Goal: Task Accomplishment & Management: Use online tool/utility

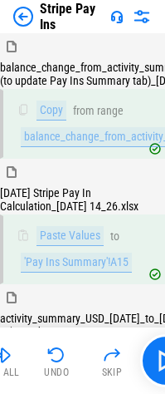
scroll to position [3896, 0]
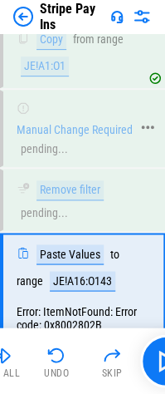
click at [55, 155] on div "pending..." at bounding box center [44, 149] width 47 height 12
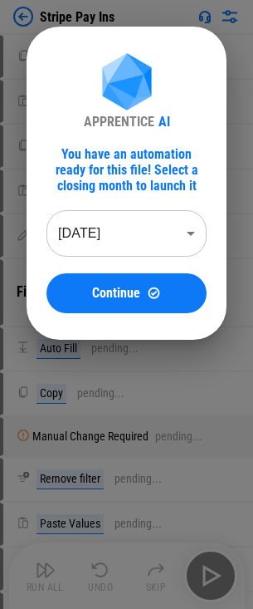
click at [103, 237] on body "Stripe Pay Ins Copy pending... Paste Values pending... Copy pending... Paste Va…" at bounding box center [126, 304] width 253 height 609
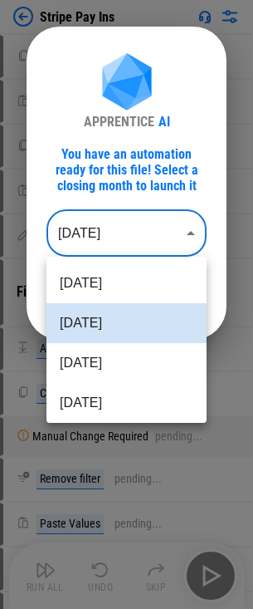
click at [91, 362] on li "[DATE]" at bounding box center [126, 363] width 160 height 40
type input "********"
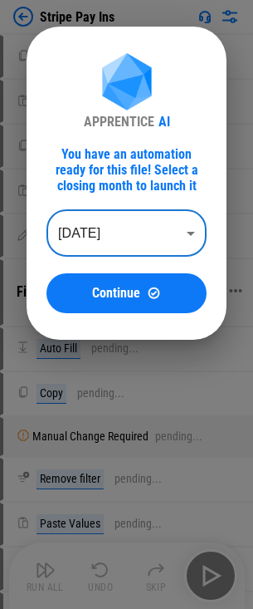
click at [117, 296] on span "Continue" at bounding box center [116, 292] width 48 height 13
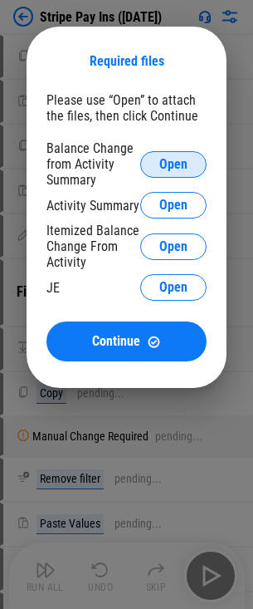
click at [186, 162] on span "Open" at bounding box center [173, 164] width 28 height 13
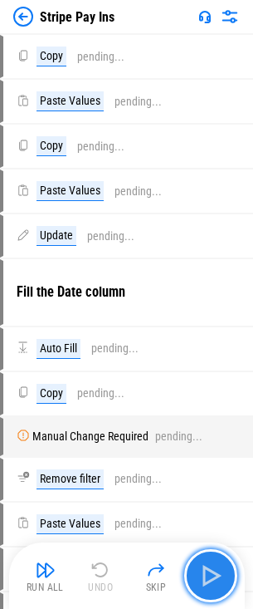
click at [228, 572] on button "button" at bounding box center [210, 575] width 53 height 53
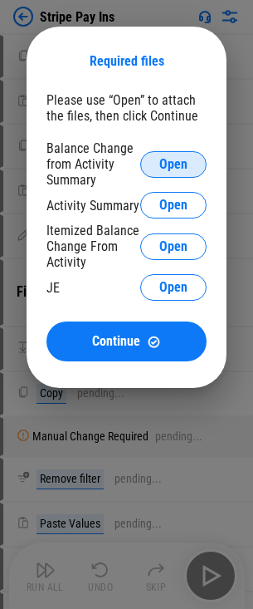
click at [167, 175] on button "Open" at bounding box center [173, 164] width 66 height 27
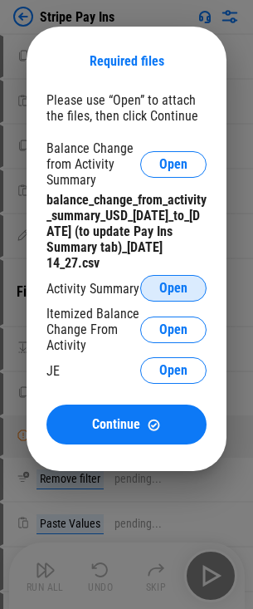
click at [171, 295] on span "Open" at bounding box center [173, 287] width 28 height 13
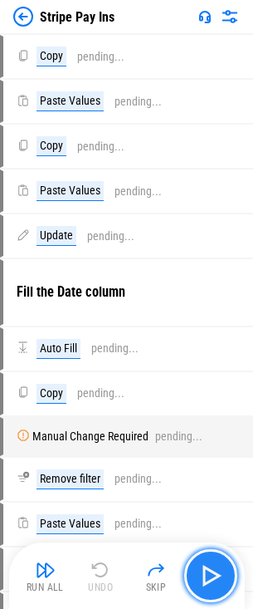
click at [218, 572] on img "button" at bounding box center [211, 575] width 27 height 27
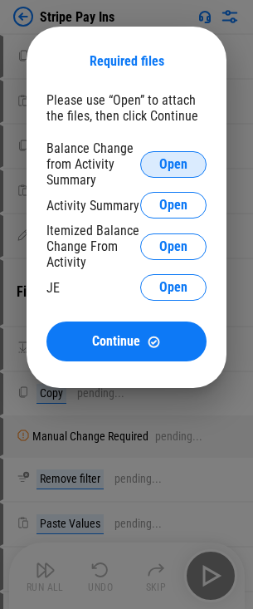
click at [188, 174] on button "Open" at bounding box center [173, 164] width 66 height 27
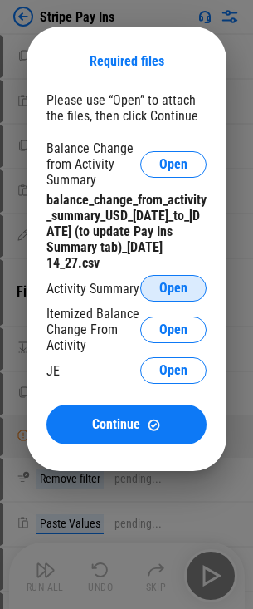
click at [188, 276] on button "Open" at bounding box center [173, 288] width 66 height 27
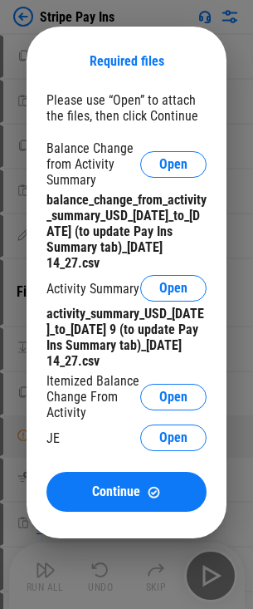
click at [177, 410] on div "Itemized Balance Change From Activity Open" at bounding box center [126, 396] width 160 height 47
click at [179, 403] on span "Open" at bounding box center [173, 396] width 28 height 13
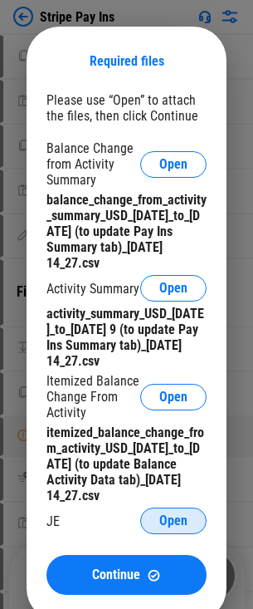
click at [184, 524] on span "Open" at bounding box center [173, 520] width 28 height 13
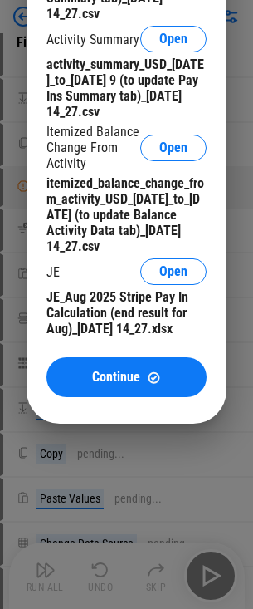
click at [110, 412] on div "Required files Please use “Open” to attach the files, then click Continue Balan…" at bounding box center [127, 100] width 200 height 646
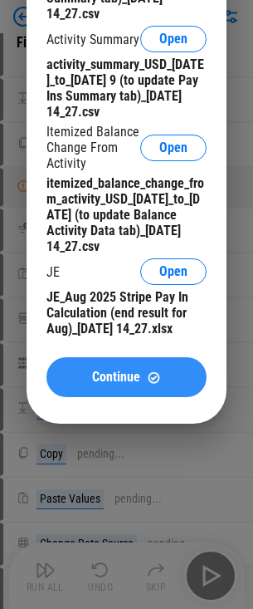
click at [129, 392] on button "Continue" at bounding box center [126, 377] width 160 height 40
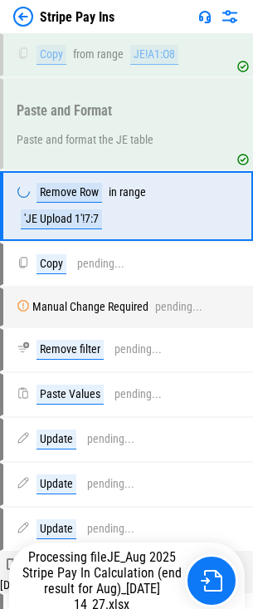
scroll to position [3418, 0]
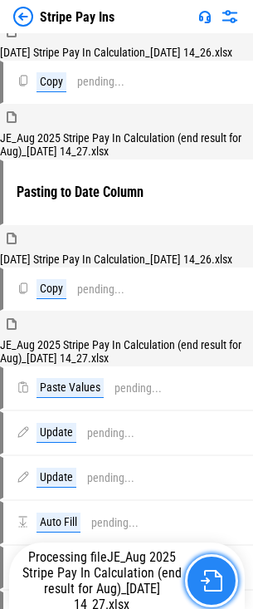
click at [218, 577] on img "button" at bounding box center [212, 581] width 22 height 22
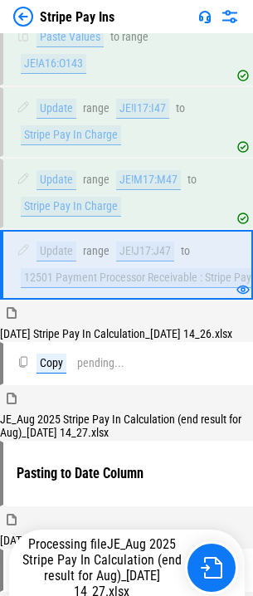
scroll to position [3764, 0]
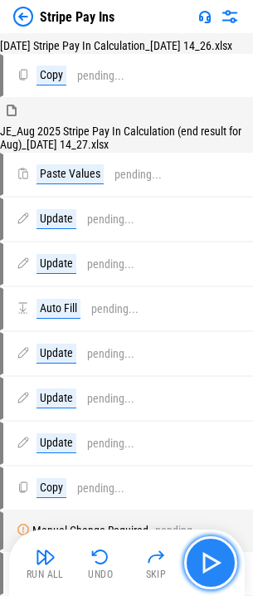
click at [222, 561] on img "button" at bounding box center [211, 563] width 27 height 27
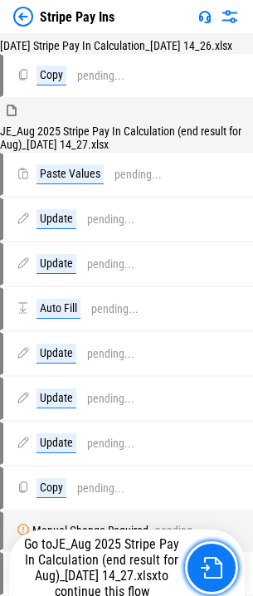
click at [222, 561] on img "button" at bounding box center [212, 568] width 22 height 22
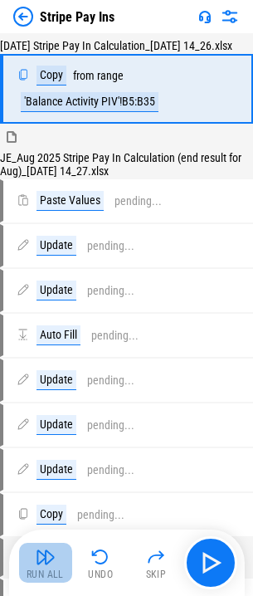
click at [50, 547] on img "button" at bounding box center [46, 557] width 20 height 20
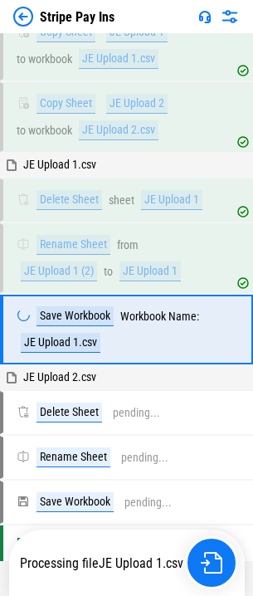
scroll to position [8167, 0]
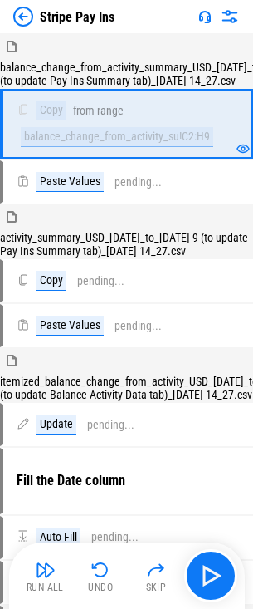
click at [29, 555] on div "Run All Undo Skip" at bounding box center [128, 575] width 219 height 53
click at [51, 570] on img "button" at bounding box center [46, 570] width 20 height 20
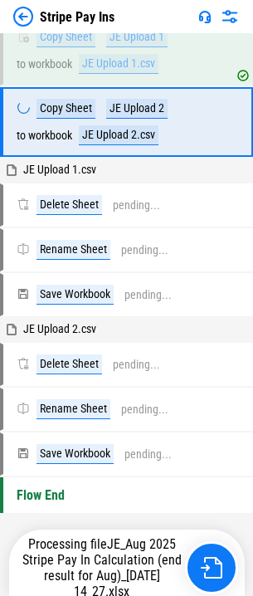
scroll to position [7955, 0]
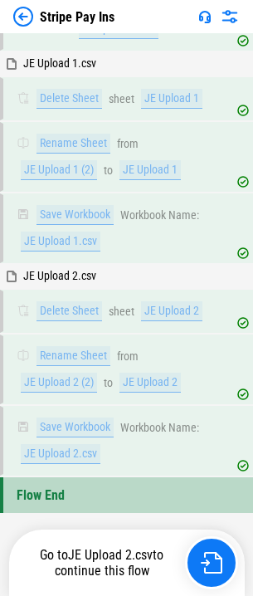
scroll to position [8237, 0]
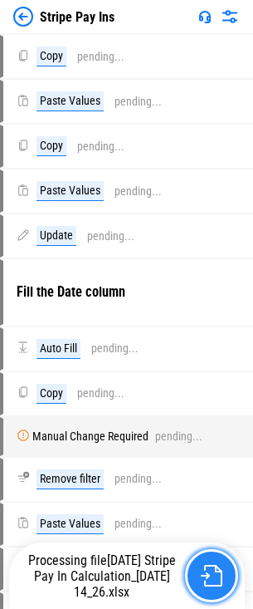
click at [209, 560] on button "button" at bounding box center [211, 575] width 53 height 53
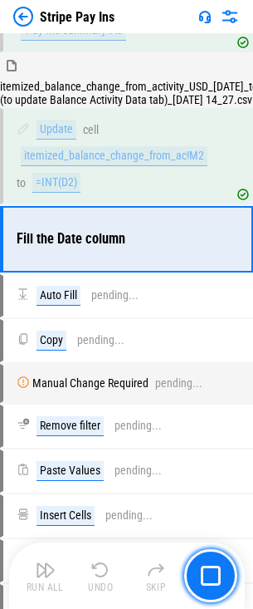
scroll to position [468, 0]
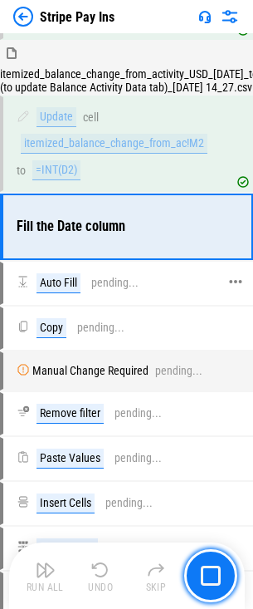
click at [113, 293] on div "Auto Fill pending..." at bounding box center [78, 283] width 122 height 20
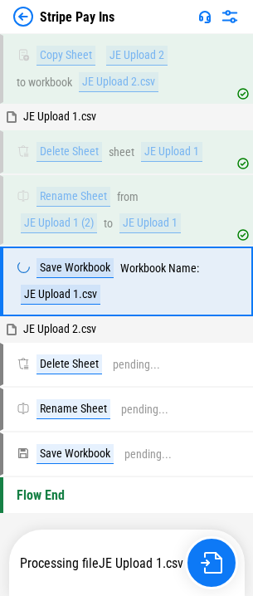
scroll to position [8167, 0]
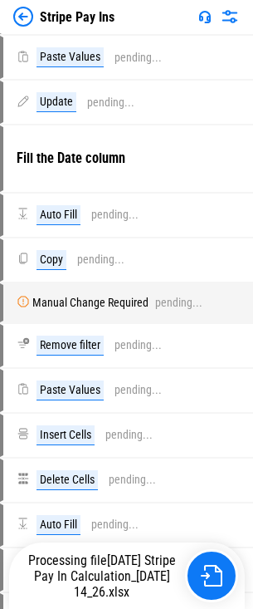
scroll to position [249, 0]
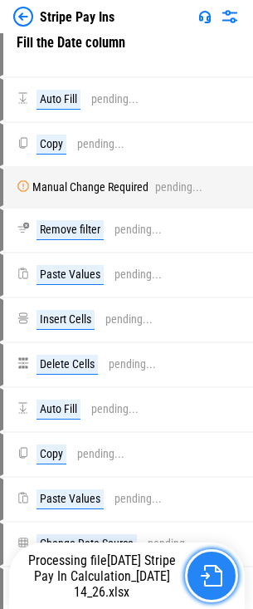
click at [208, 565] on img "button" at bounding box center [212, 576] width 22 height 22
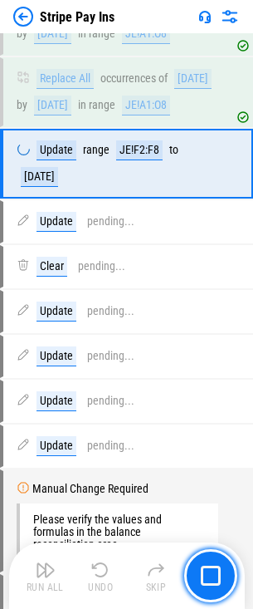
scroll to position [2189, 0]
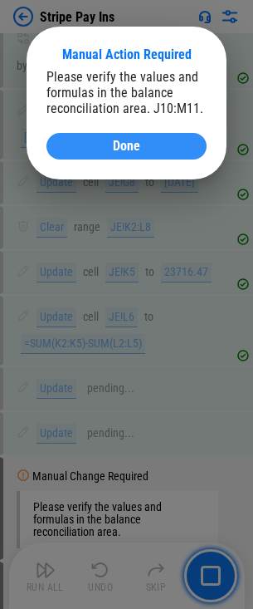
click at [120, 140] on span "Done" at bounding box center [126, 145] width 27 height 13
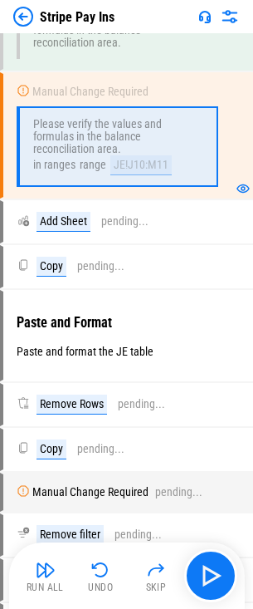
scroll to position [2688, 0]
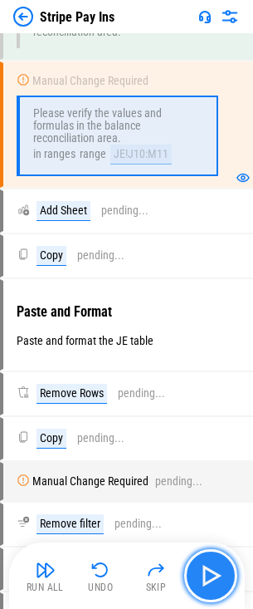
click at [227, 568] on button "button" at bounding box center [210, 575] width 53 height 53
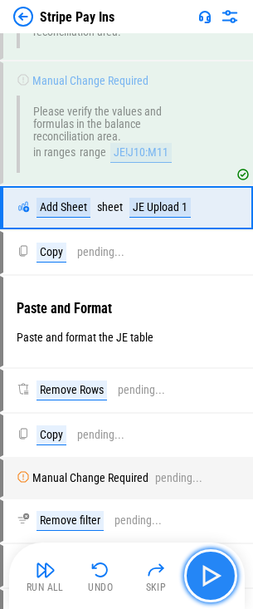
click at [227, 568] on button "button" at bounding box center [210, 575] width 53 height 53
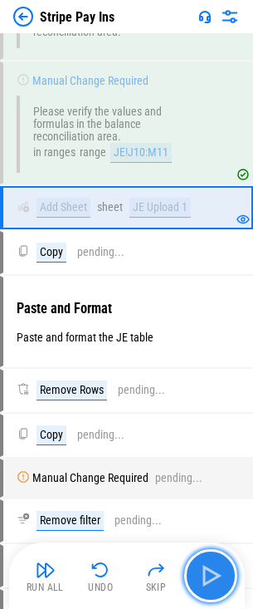
click at [227, 568] on button "button" at bounding box center [210, 575] width 53 height 53
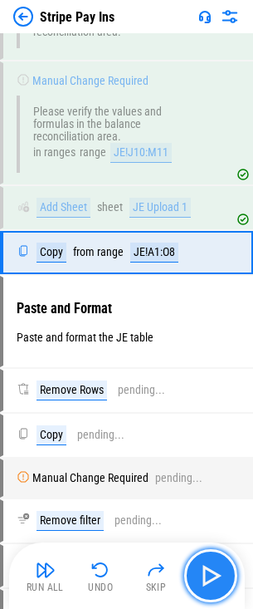
click at [227, 568] on button "button" at bounding box center [210, 575] width 53 height 53
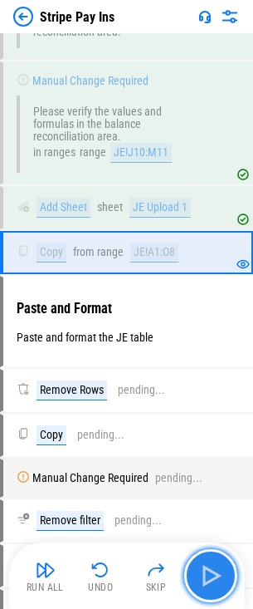
click at [227, 568] on button "button" at bounding box center [210, 575] width 53 height 53
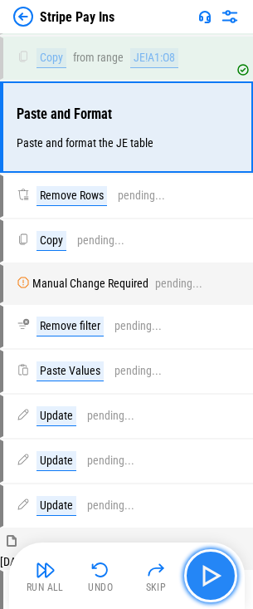
scroll to position [2886, 0]
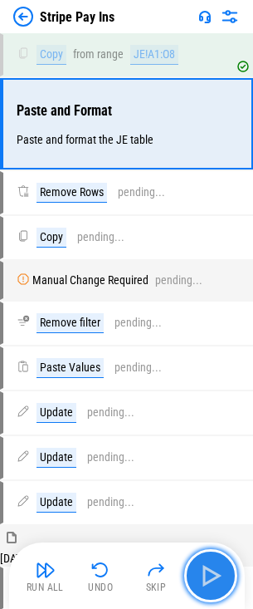
click at [227, 568] on button "button" at bounding box center [210, 575] width 53 height 53
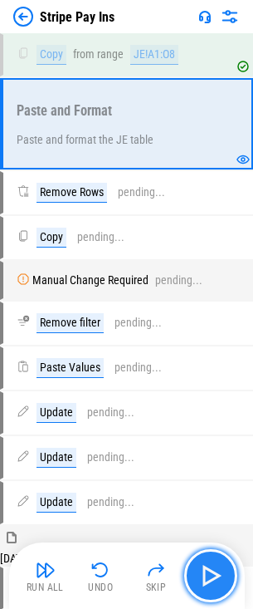
click at [227, 568] on button "button" at bounding box center [210, 575] width 53 height 53
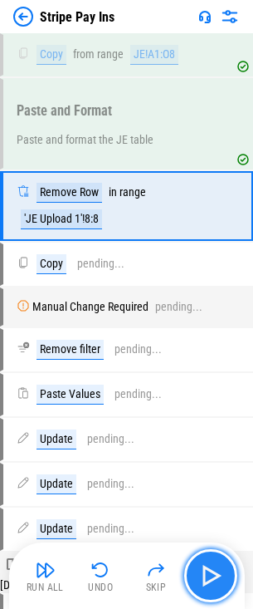
click at [227, 568] on button "button" at bounding box center [210, 575] width 53 height 53
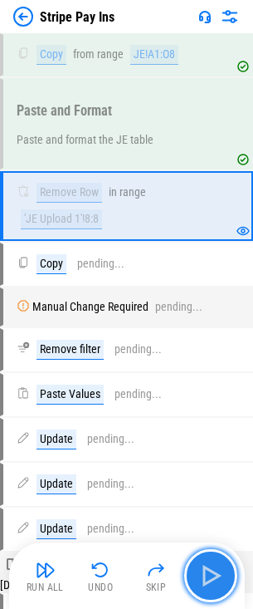
click at [227, 568] on button "button" at bounding box center [210, 575] width 53 height 53
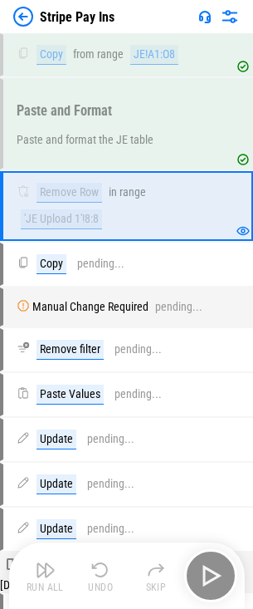
click at [227, 568] on div "Run All Undo Skip" at bounding box center [128, 575] width 219 height 53
click at [227, 568] on button "button" at bounding box center [210, 575] width 53 height 53
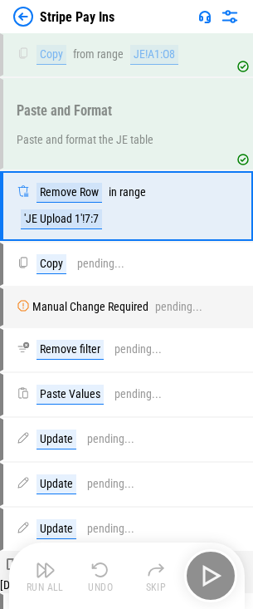
click at [227, 568] on div "Run All Undo Skip" at bounding box center [128, 575] width 219 height 53
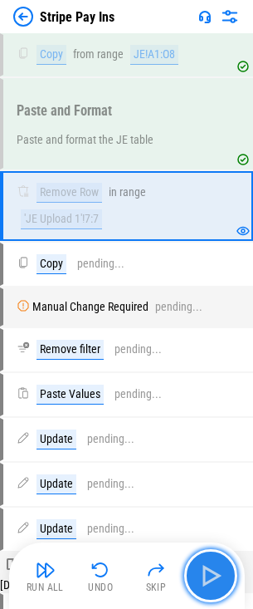
click at [227, 568] on button "button" at bounding box center [210, 575] width 53 height 53
click at [227, 568] on div "Run All Undo Skip" at bounding box center [128, 575] width 219 height 53
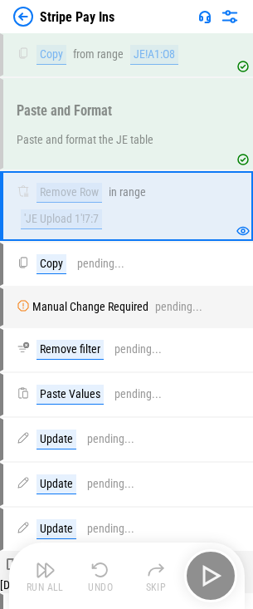
click at [227, 568] on div "Run All Undo Skip" at bounding box center [128, 575] width 219 height 53
click at [227, 568] on button "button" at bounding box center [210, 575] width 53 height 53
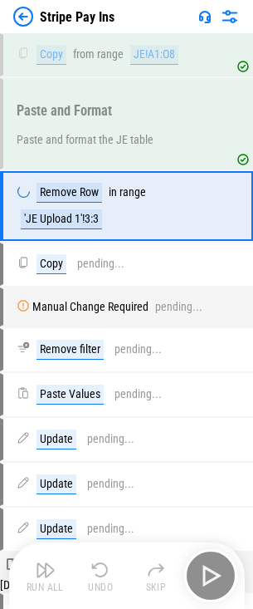
click at [227, 568] on div "Run All Undo Skip" at bounding box center [128, 575] width 219 height 53
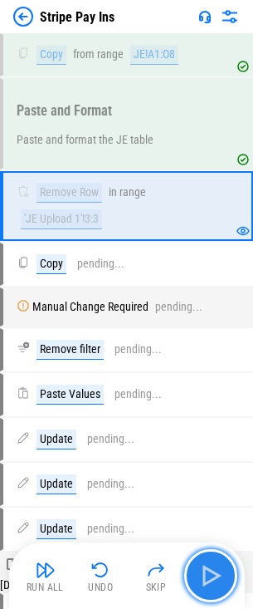
click at [227, 568] on button "button" at bounding box center [210, 575] width 53 height 53
click at [227, 568] on div "Run All Undo Skip" at bounding box center [128, 575] width 219 height 53
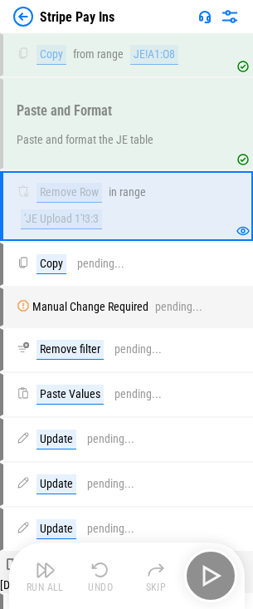
click at [227, 568] on div "Run All Undo Skip" at bounding box center [128, 575] width 219 height 53
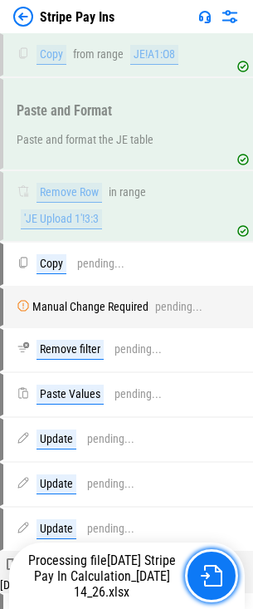
click at [227, 568] on button "button" at bounding box center [211, 575] width 53 height 53
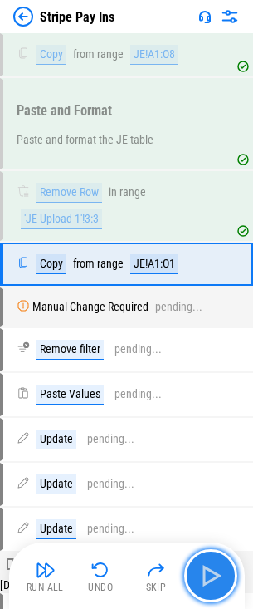
click at [205, 570] on img "button" at bounding box center [211, 575] width 27 height 27
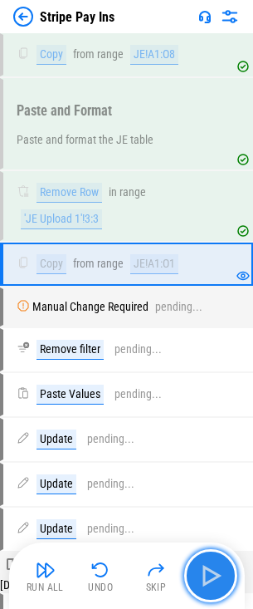
click at [201, 571] on img "button" at bounding box center [211, 575] width 27 height 27
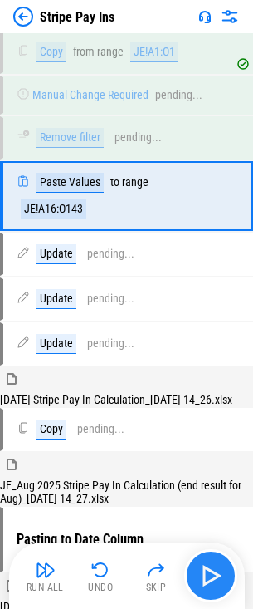
scroll to position [3172, 0]
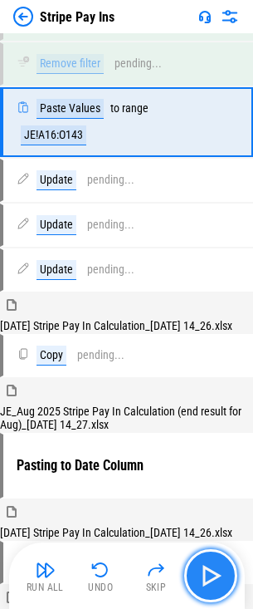
click at [202, 571] on img "button" at bounding box center [211, 575] width 27 height 27
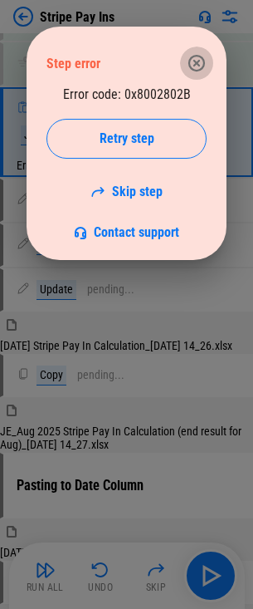
click at [193, 64] on icon "button" at bounding box center [197, 63] width 20 height 20
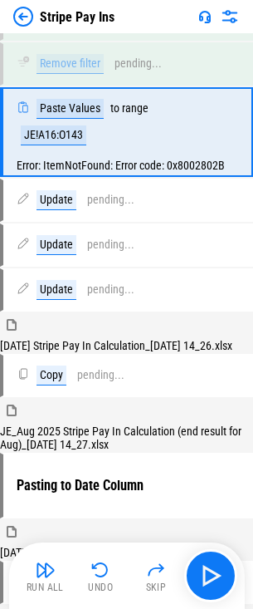
click at [238, 575] on div "Run All Undo Skip" at bounding box center [127, 575] width 236 height 66
click at [217, 575] on img "button" at bounding box center [211, 575] width 27 height 27
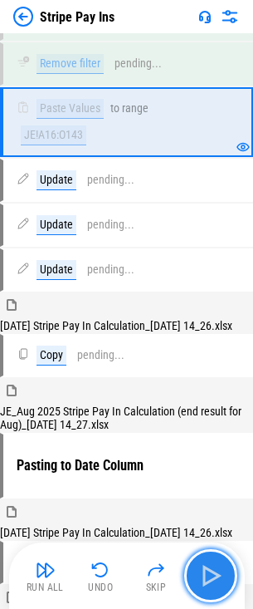
click at [219, 570] on img "button" at bounding box center [211, 575] width 27 height 27
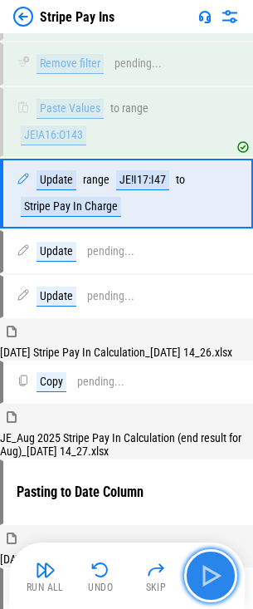
click at [219, 570] on img "button" at bounding box center [211, 575] width 27 height 27
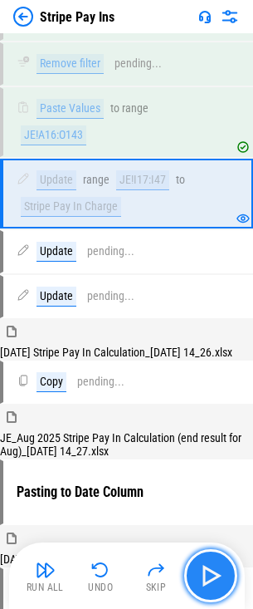
click at [219, 570] on img "button" at bounding box center [211, 575] width 27 height 27
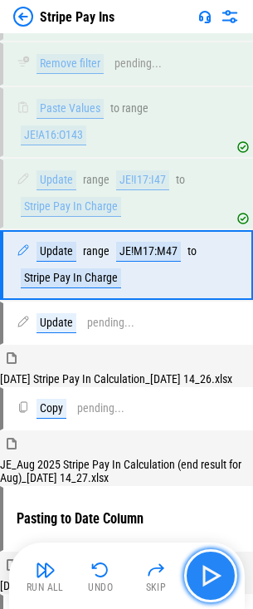
click at [219, 570] on img "button" at bounding box center [211, 575] width 27 height 27
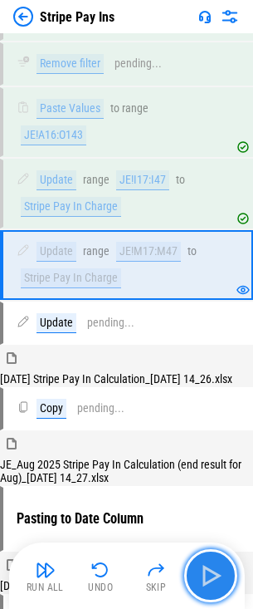
click at [222, 565] on img "button" at bounding box center [211, 575] width 27 height 27
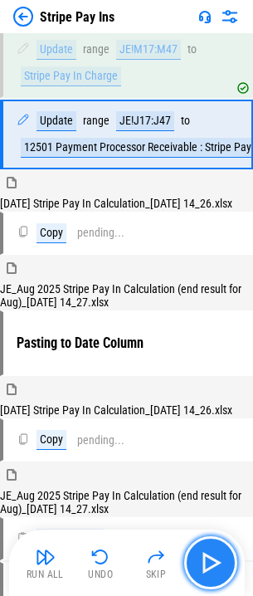
scroll to position [3392, 0]
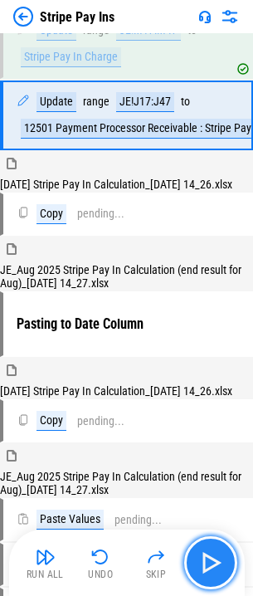
click at [222, 565] on img "button" at bounding box center [211, 563] width 27 height 27
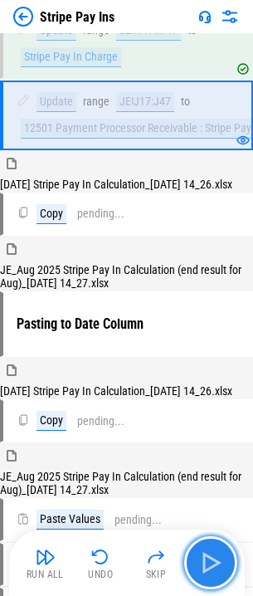
click at [222, 565] on img "button" at bounding box center [211, 563] width 27 height 27
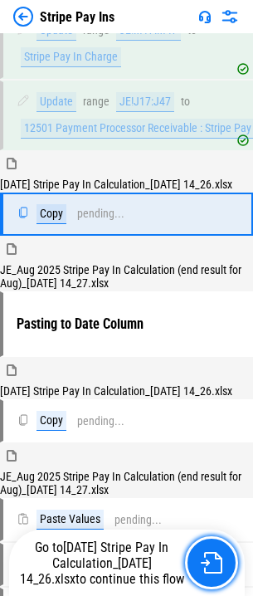
click at [222, 565] on img "button" at bounding box center [212, 563] width 22 height 22
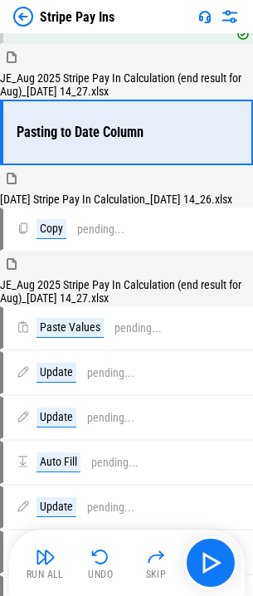
scroll to position [3645, 0]
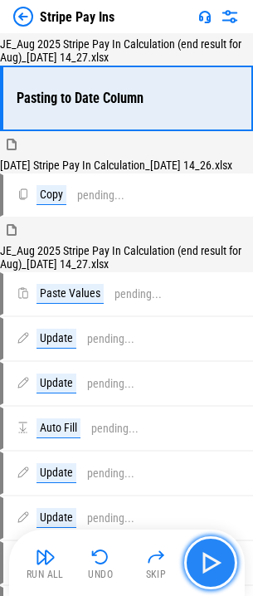
click at [198, 550] on img "button" at bounding box center [211, 563] width 27 height 27
click at [212, 552] on img "button" at bounding box center [211, 563] width 27 height 27
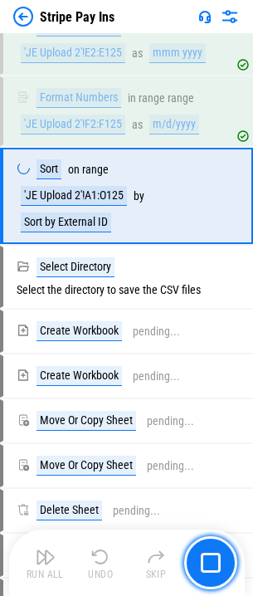
scroll to position [7481, 0]
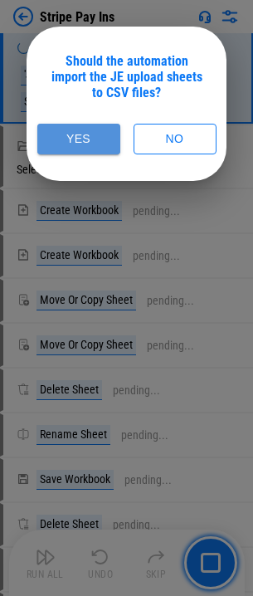
click at [53, 147] on button "Yes" at bounding box center [78, 139] width 83 height 31
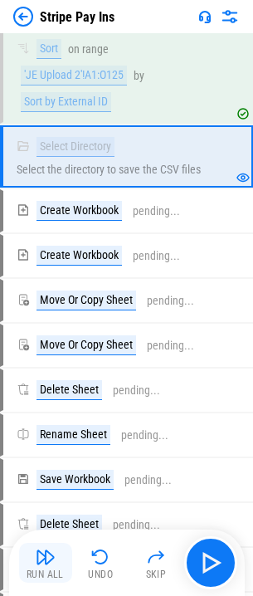
click at [52, 563] on img "button" at bounding box center [46, 557] width 20 height 20
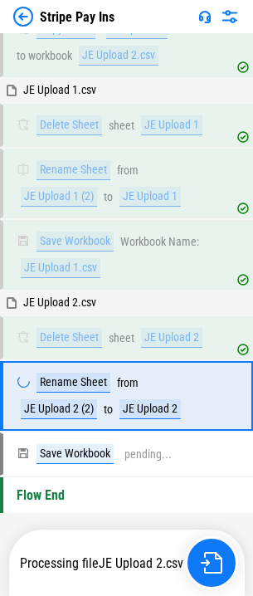
scroll to position [8211, 0]
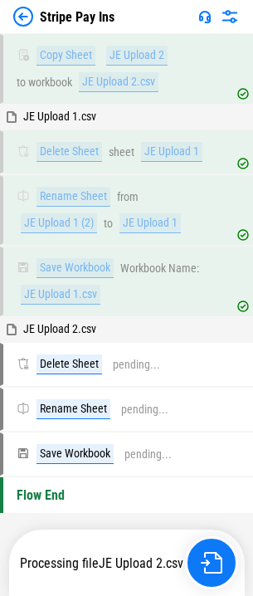
scroll to position [8167, 0]
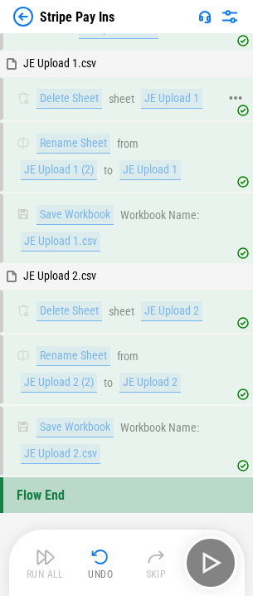
scroll to position [7905, 0]
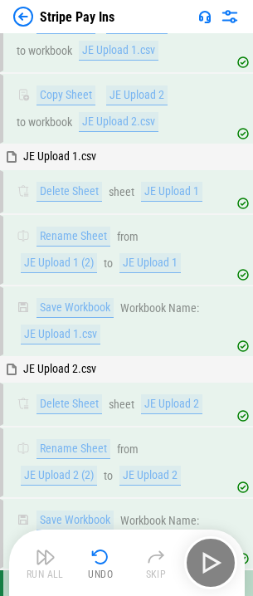
drag, startPoint x: 109, startPoint y: 214, endPoint x: 109, endPoint y: 203, distance: 11.6
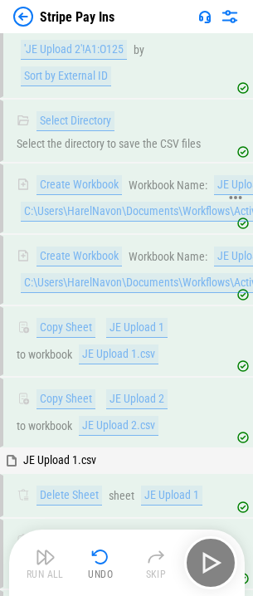
scroll to position [7573, 0]
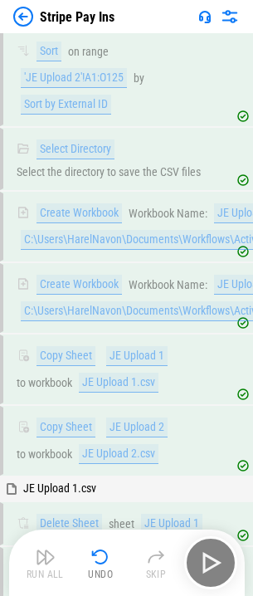
click at [159, 17] on div "m/d/yyyy" at bounding box center [174, 7] width 50 height 20
click at [89, 17] on div "'JE Upload 2'!F2:F125" at bounding box center [73, 7] width 105 height 20
